Goal: Complete application form

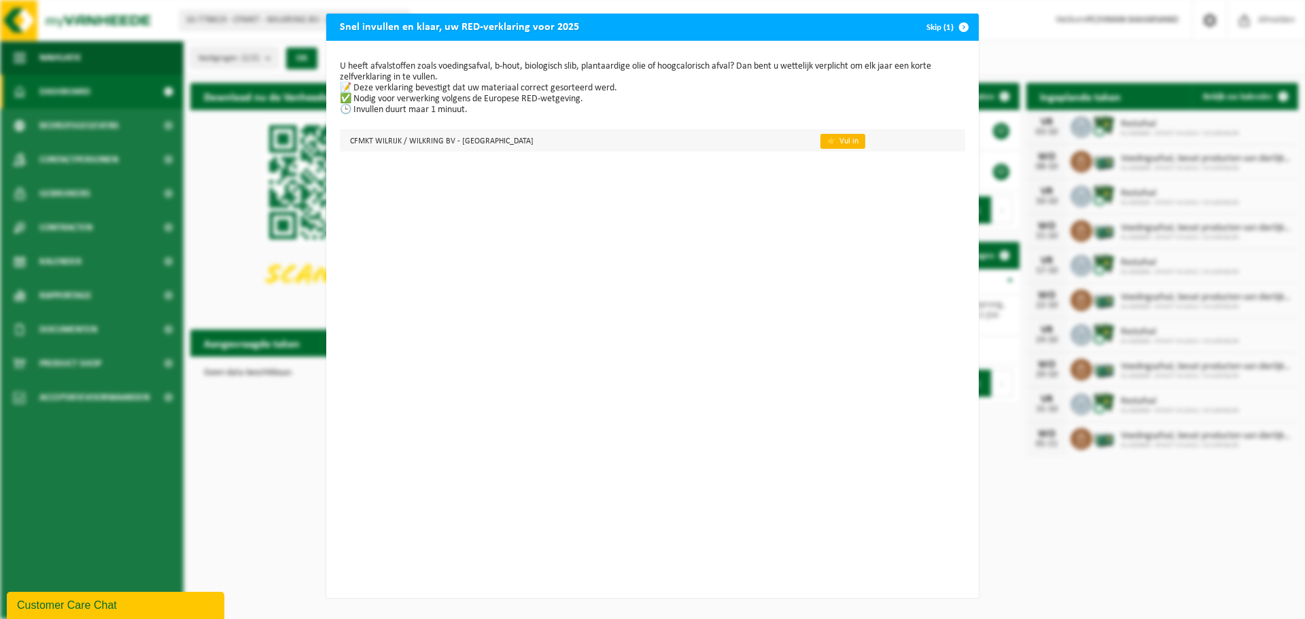
click at [821, 146] on link "👉 Vul in" at bounding box center [843, 141] width 45 height 15
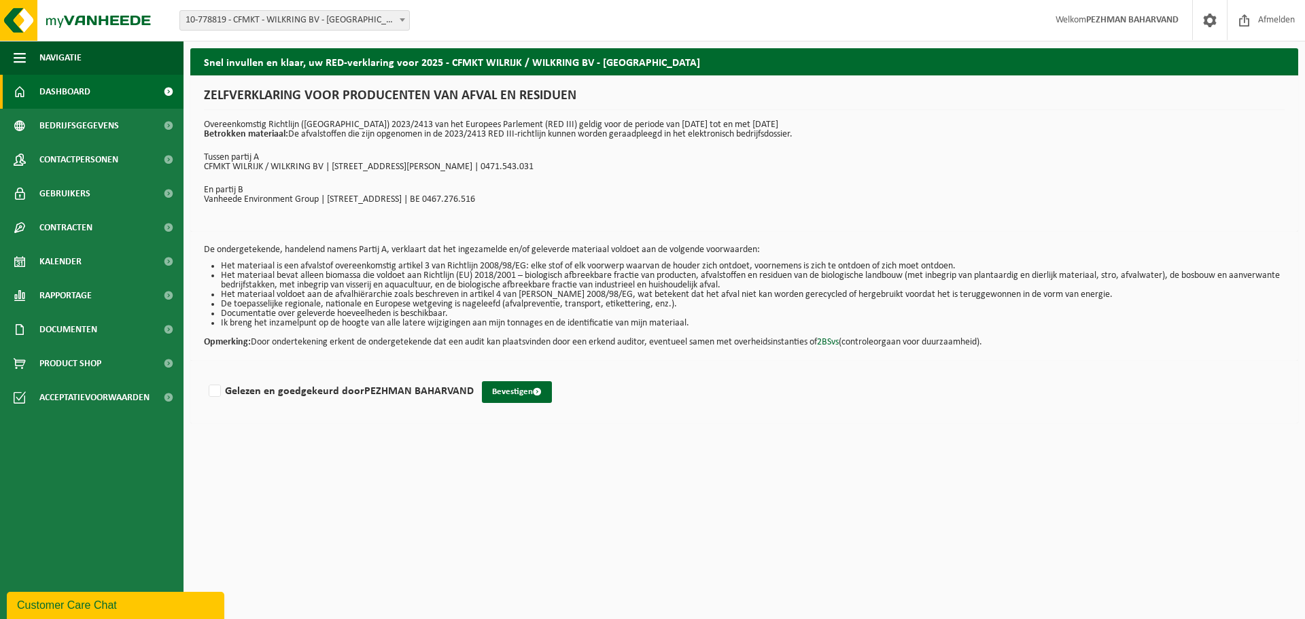
click at [52, 84] on span "Dashboard" at bounding box center [64, 92] width 51 height 34
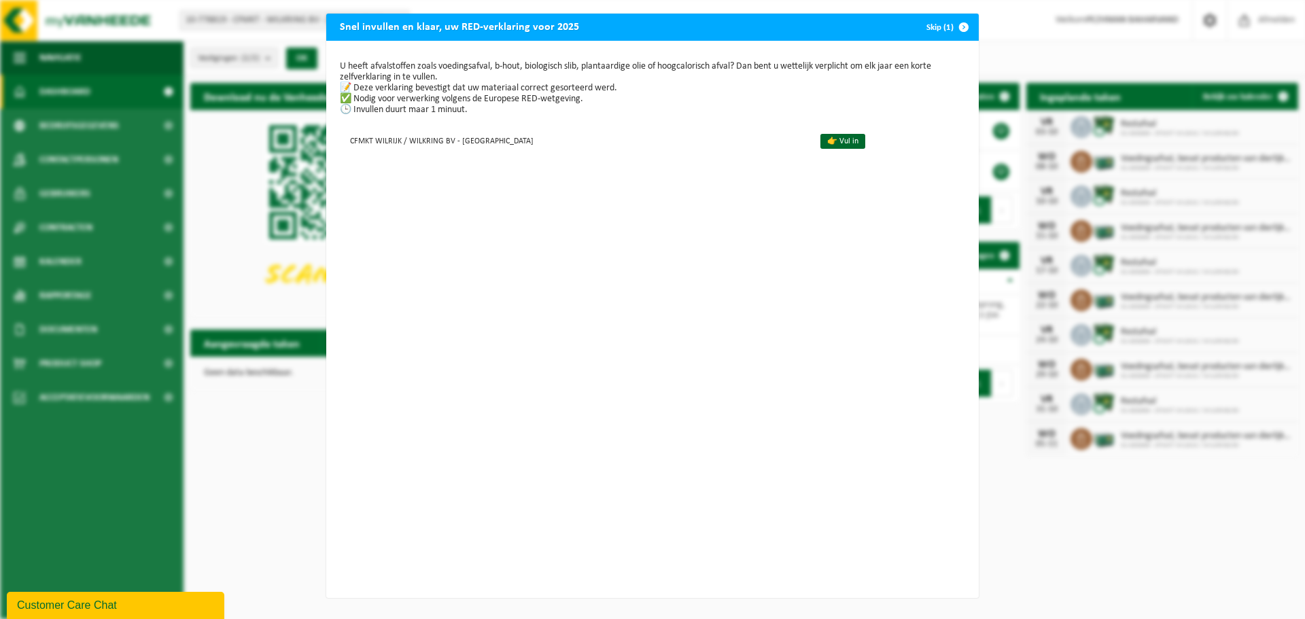
click at [978, 0] on div "Snel invullen en klaar, uw RED-verklaring voor 2025 Skip (1) U heeft afvalstoff…" at bounding box center [652, 309] width 1305 height 619
click at [821, 143] on link "👉 Vul in" at bounding box center [843, 141] width 45 height 15
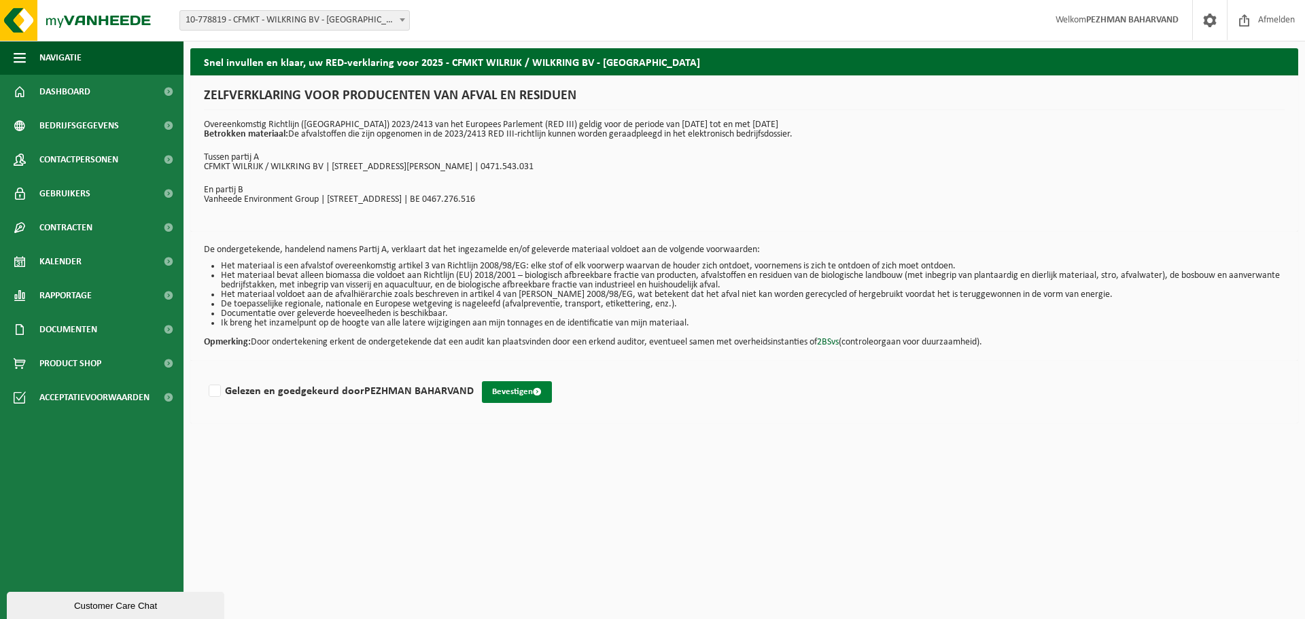
click at [517, 396] on button "Bevestigen" at bounding box center [517, 392] width 70 height 22
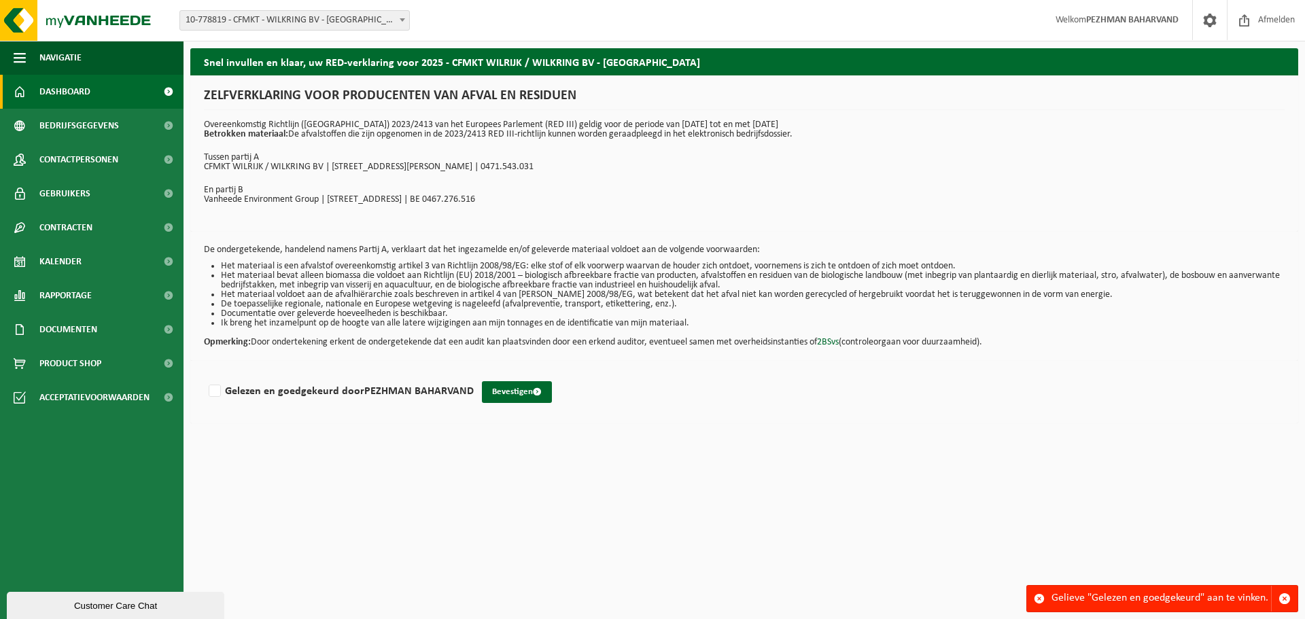
click at [65, 84] on span "Dashboard" at bounding box center [64, 92] width 51 height 34
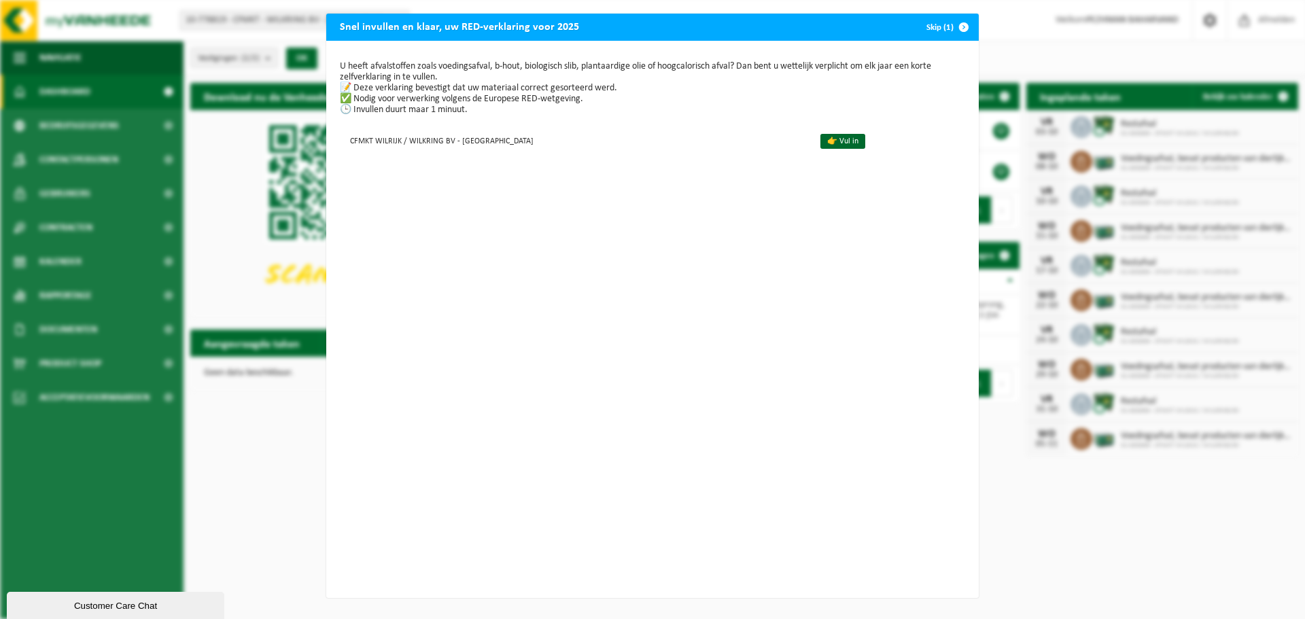
scroll to position [3, 0]
click at [958, 22] on span "button" at bounding box center [963, 27] width 27 height 27
